Goal: Information Seeking & Learning: Learn about a topic

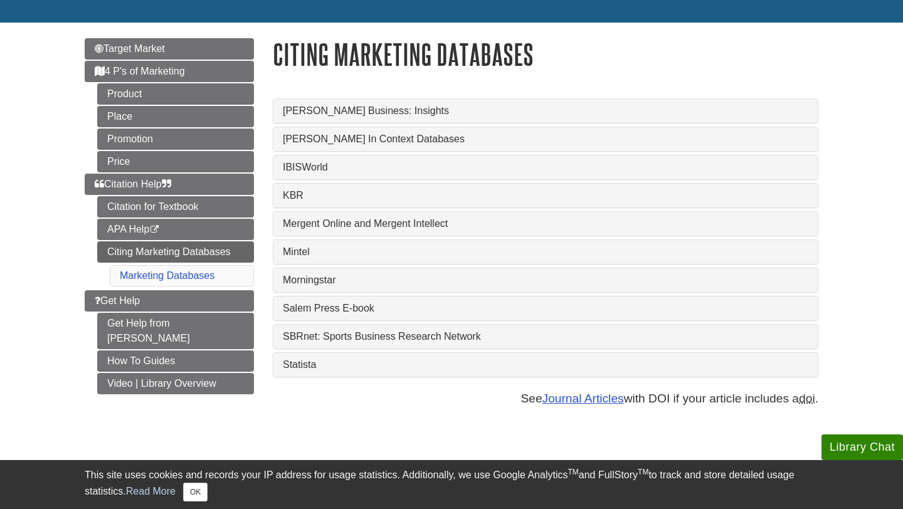
scroll to position [129, 0]
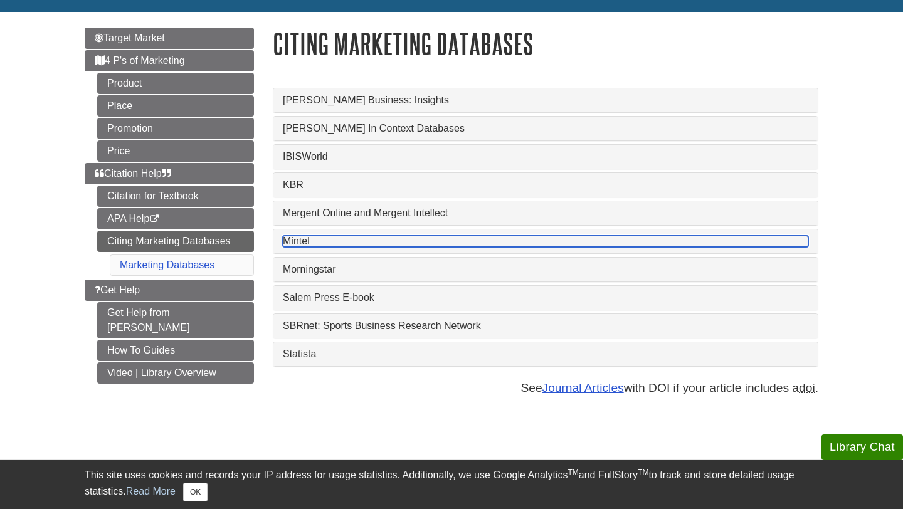
click at [371, 247] on link "Mintel" at bounding box center [545, 241] width 525 height 11
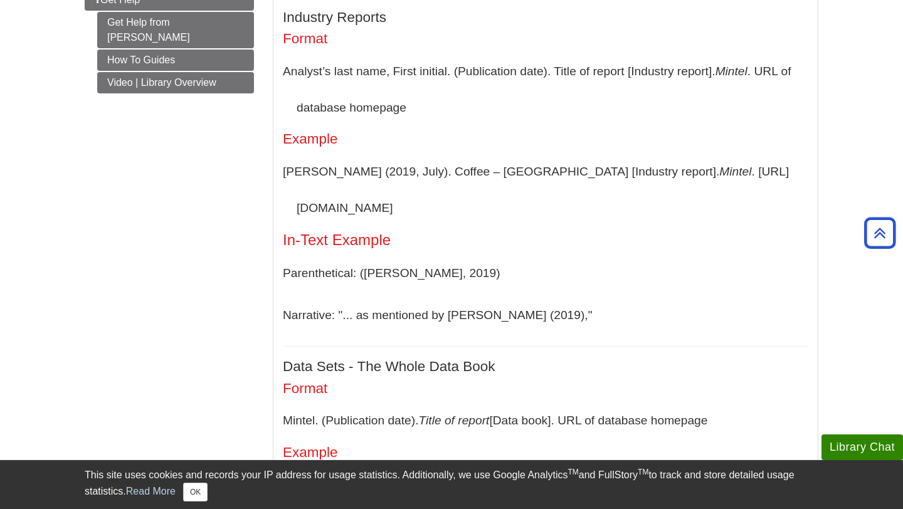
scroll to position [392, 0]
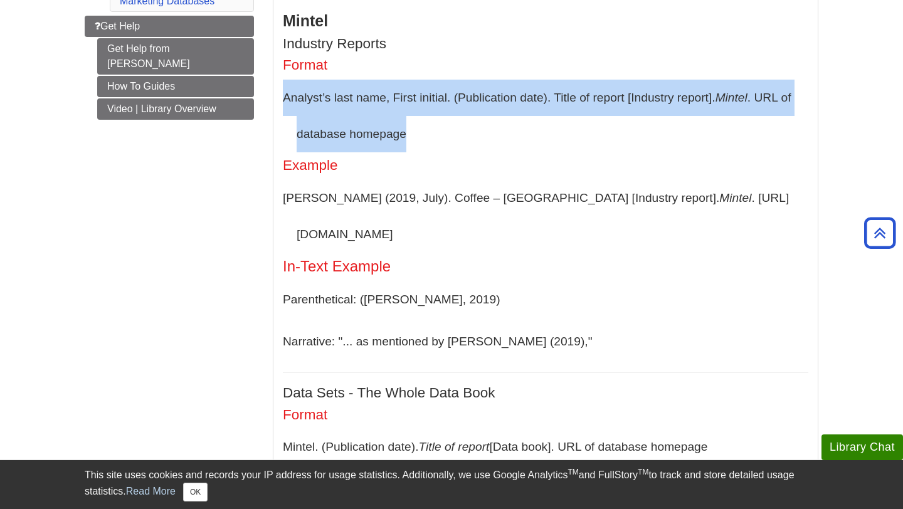
drag, startPoint x: 283, startPoint y: 103, endPoint x: 406, endPoint y: 145, distance: 130.4
click at [406, 145] on p "Analyst’s last name, First initial. (Publication date). Title of report [Indust…" at bounding box center [545, 116] width 525 height 72
copy p "Analyst’s last name, First initial. (Publication date). Title of report [Indust…"
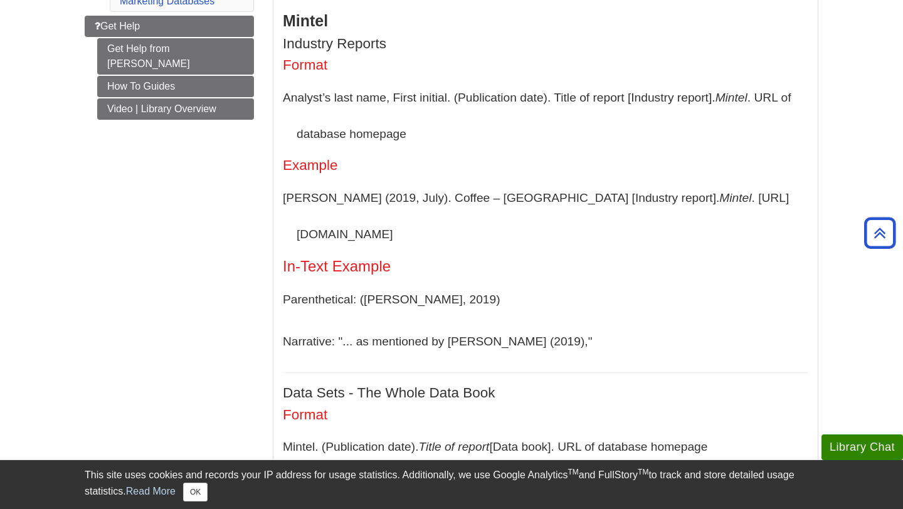
click at [429, 211] on p "Failla, J. (2019, July). Coffee – US [Industry report]. Mintel . https://www.mi…" at bounding box center [545, 216] width 525 height 72
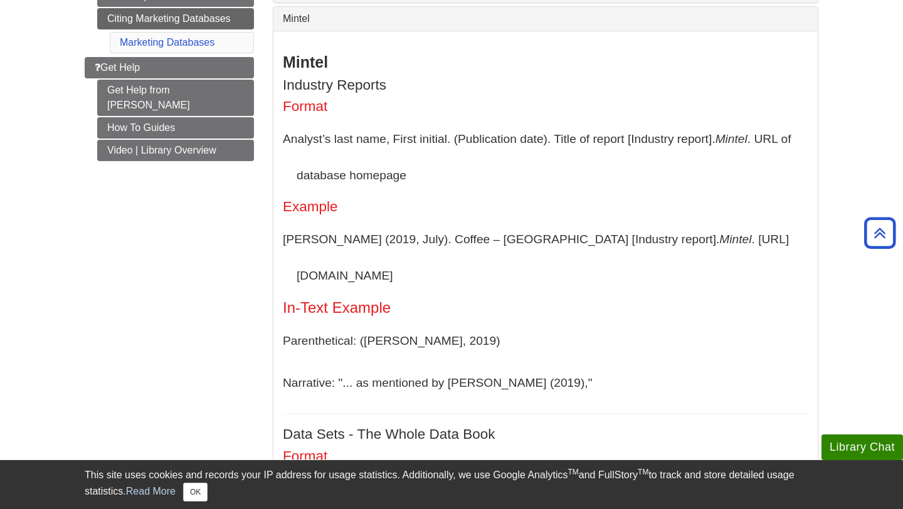
scroll to position [352, 0]
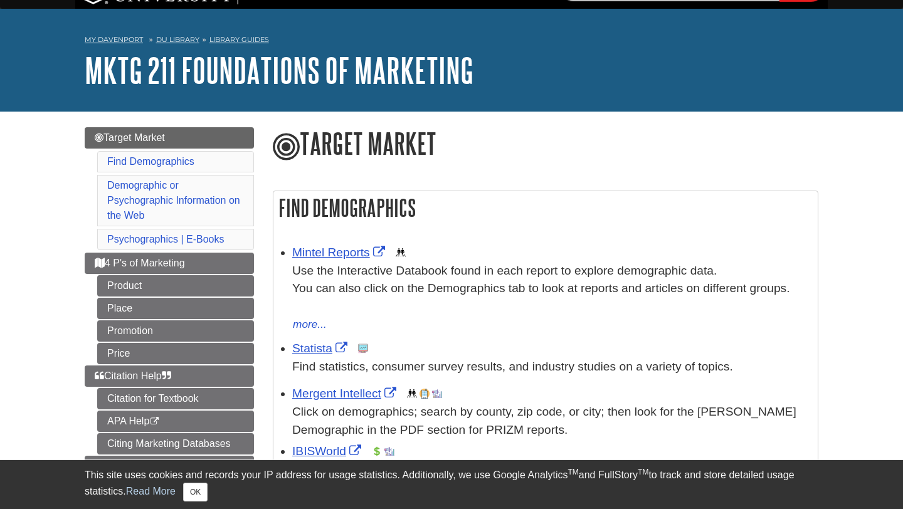
scroll to position [55, 0]
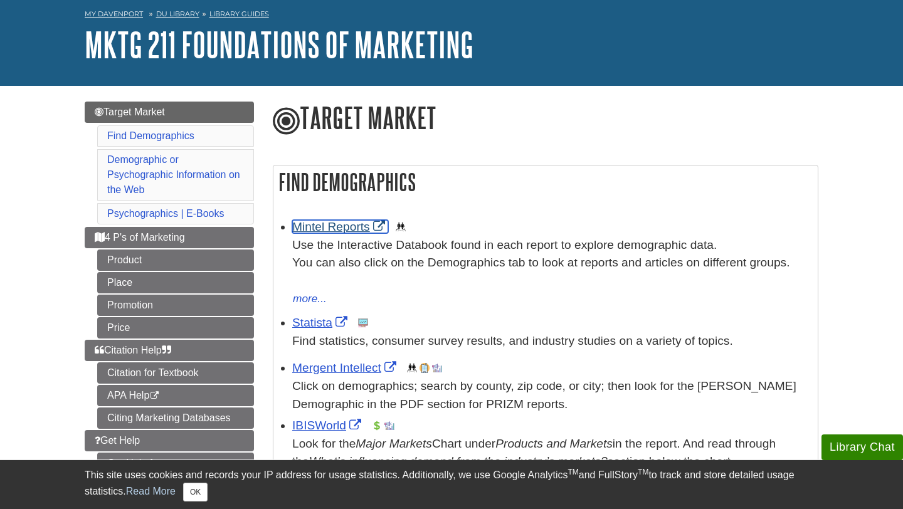
click at [335, 221] on link "Mintel Reports" at bounding box center [340, 226] width 96 height 13
click at [345, 223] on link "Mintel Reports" at bounding box center [340, 226] width 96 height 13
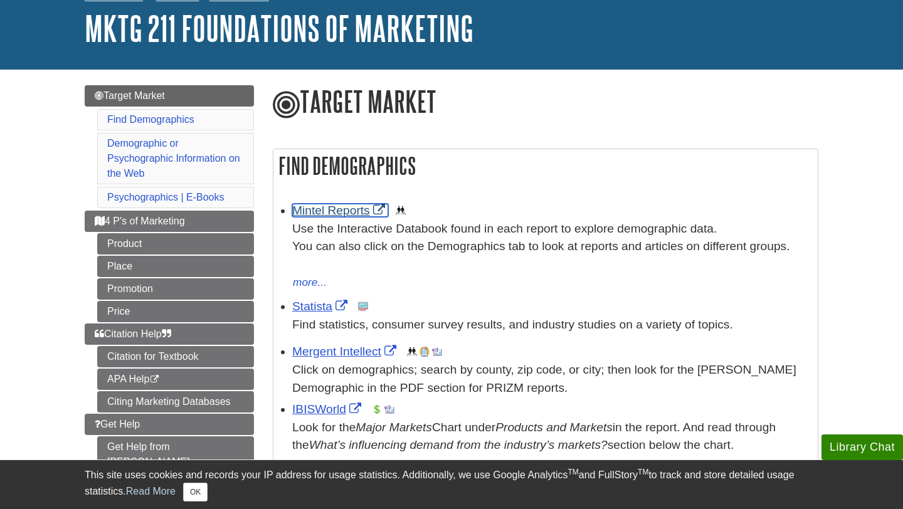
scroll to position [78, 0]
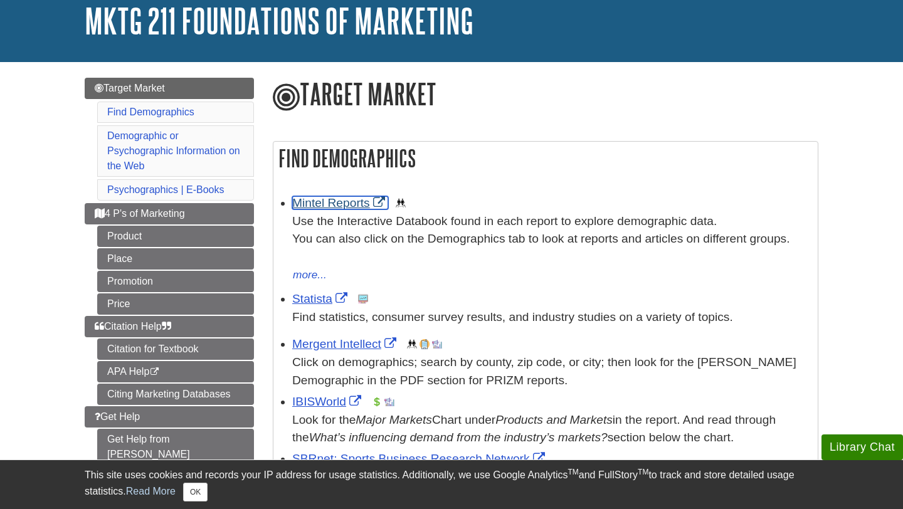
click at [338, 202] on link "Mintel Reports" at bounding box center [340, 202] width 96 height 13
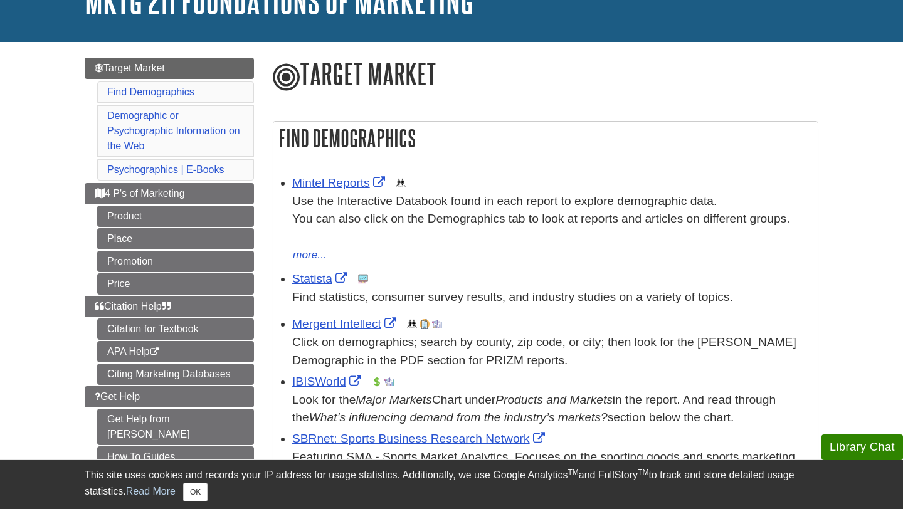
click at [307, 290] on p "Find statistics, consumer survey results, and industry studies on a variety of …" at bounding box center [551, 297] width 519 height 18
click at [307, 279] on link "Statista" at bounding box center [321, 278] width 58 height 13
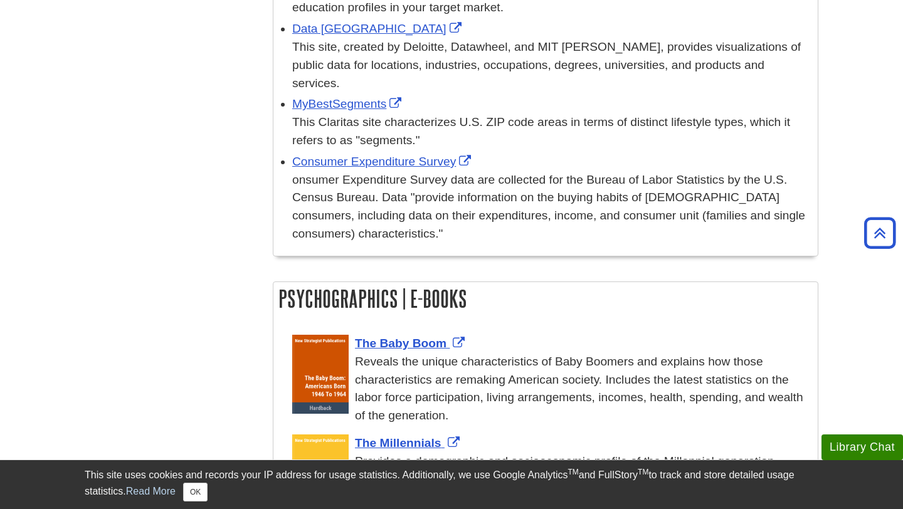
scroll to position [909, 0]
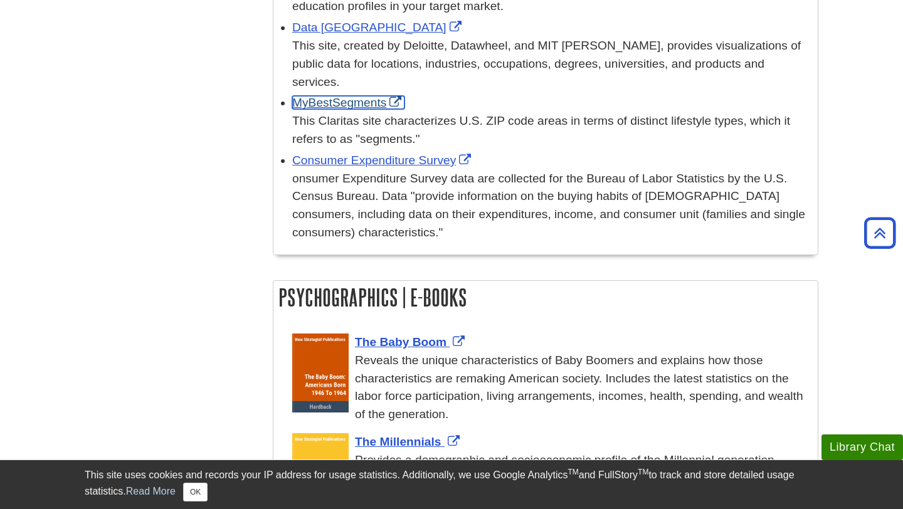
click at [358, 101] on link "MyBestSegments" at bounding box center [348, 102] width 112 height 13
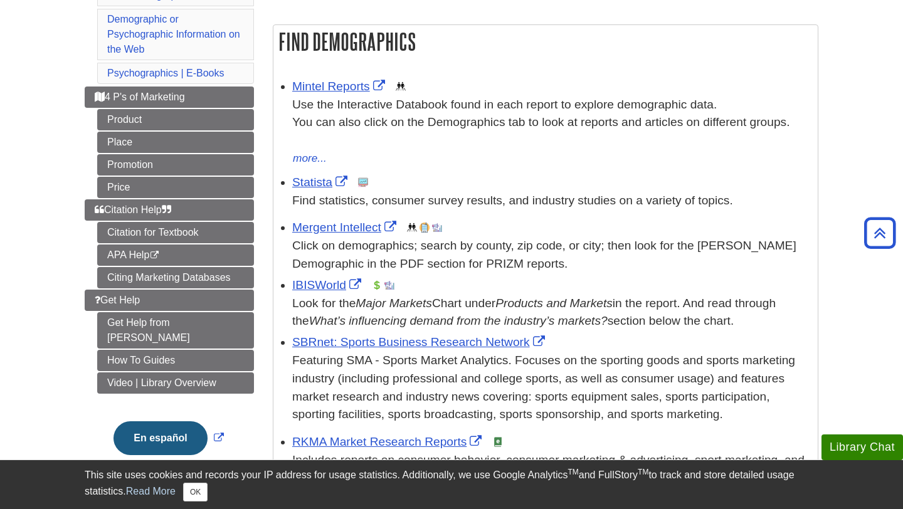
scroll to position [196, 0]
